Goal: Task Accomplishment & Management: Use online tool/utility

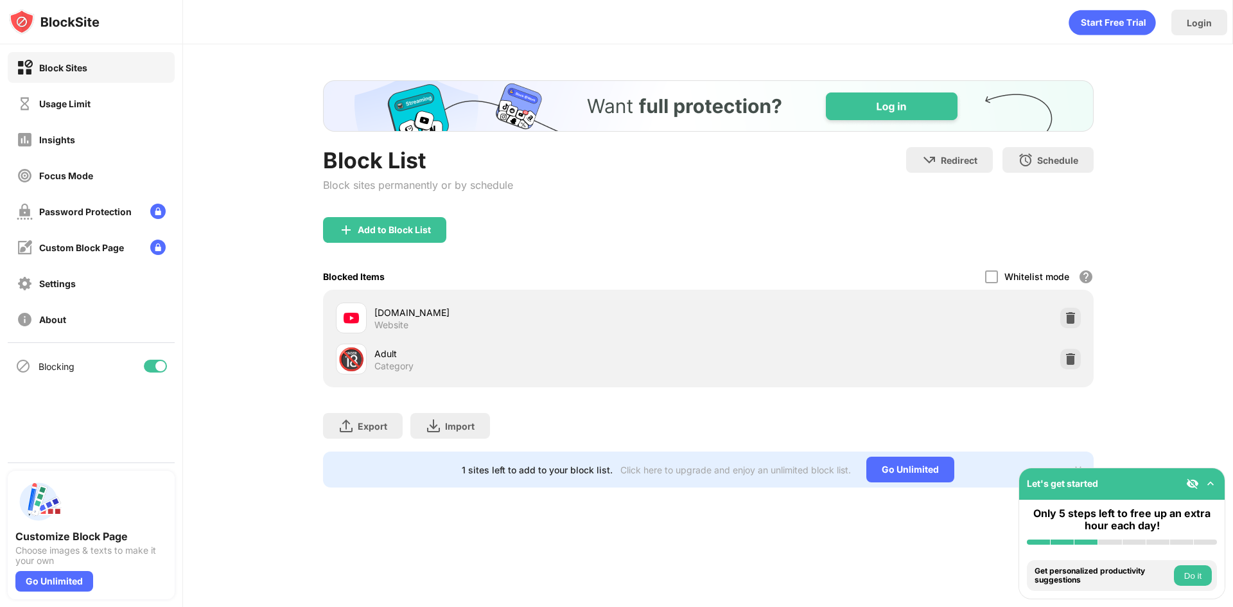
click at [150, 360] on div at bounding box center [155, 366] width 23 height 13
